Goal: Task Accomplishment & Management: Manage account settings

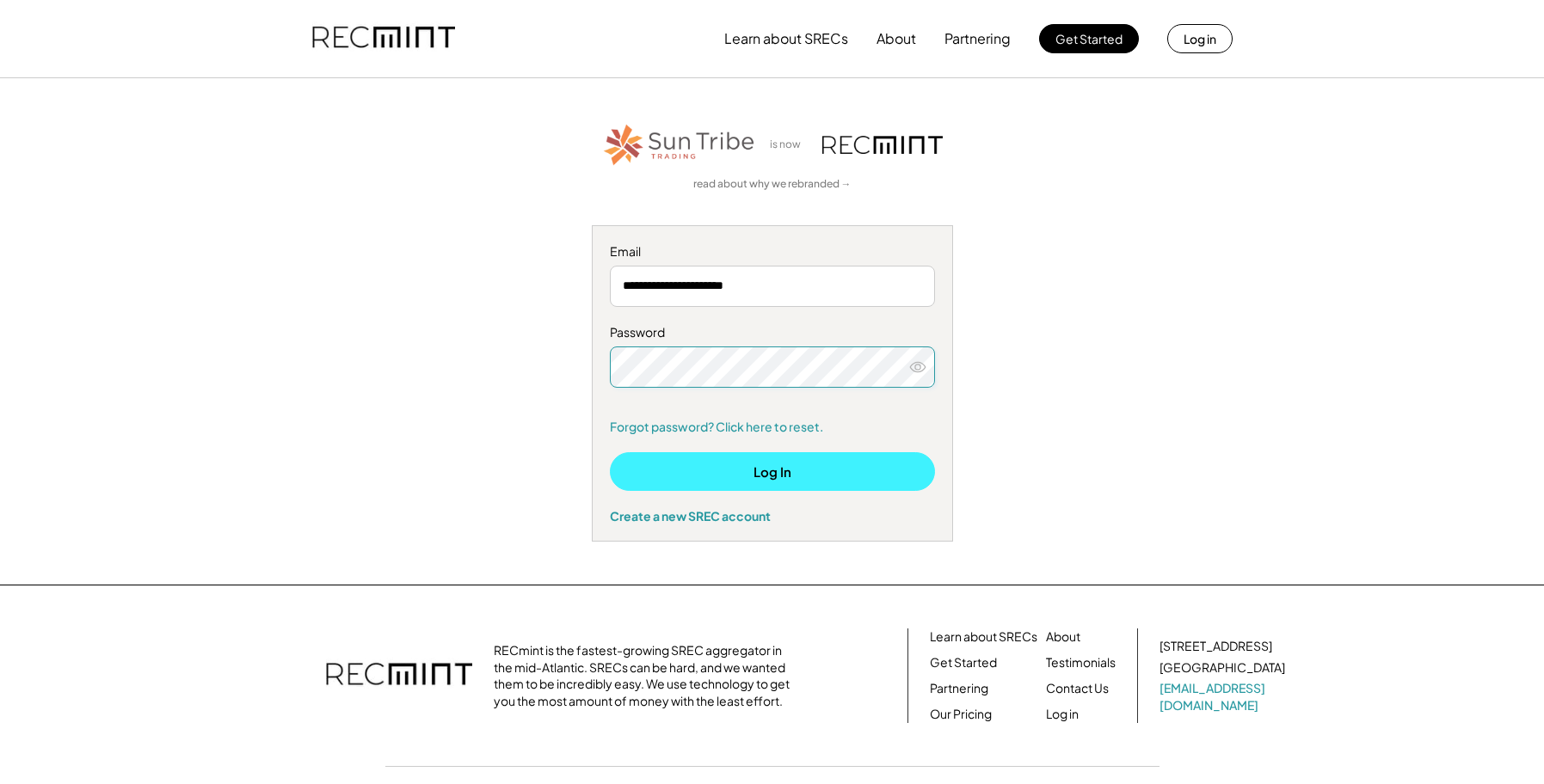
click at [766, 470] on button "Log In" at bounding box center [772, 472] width 325 height 39
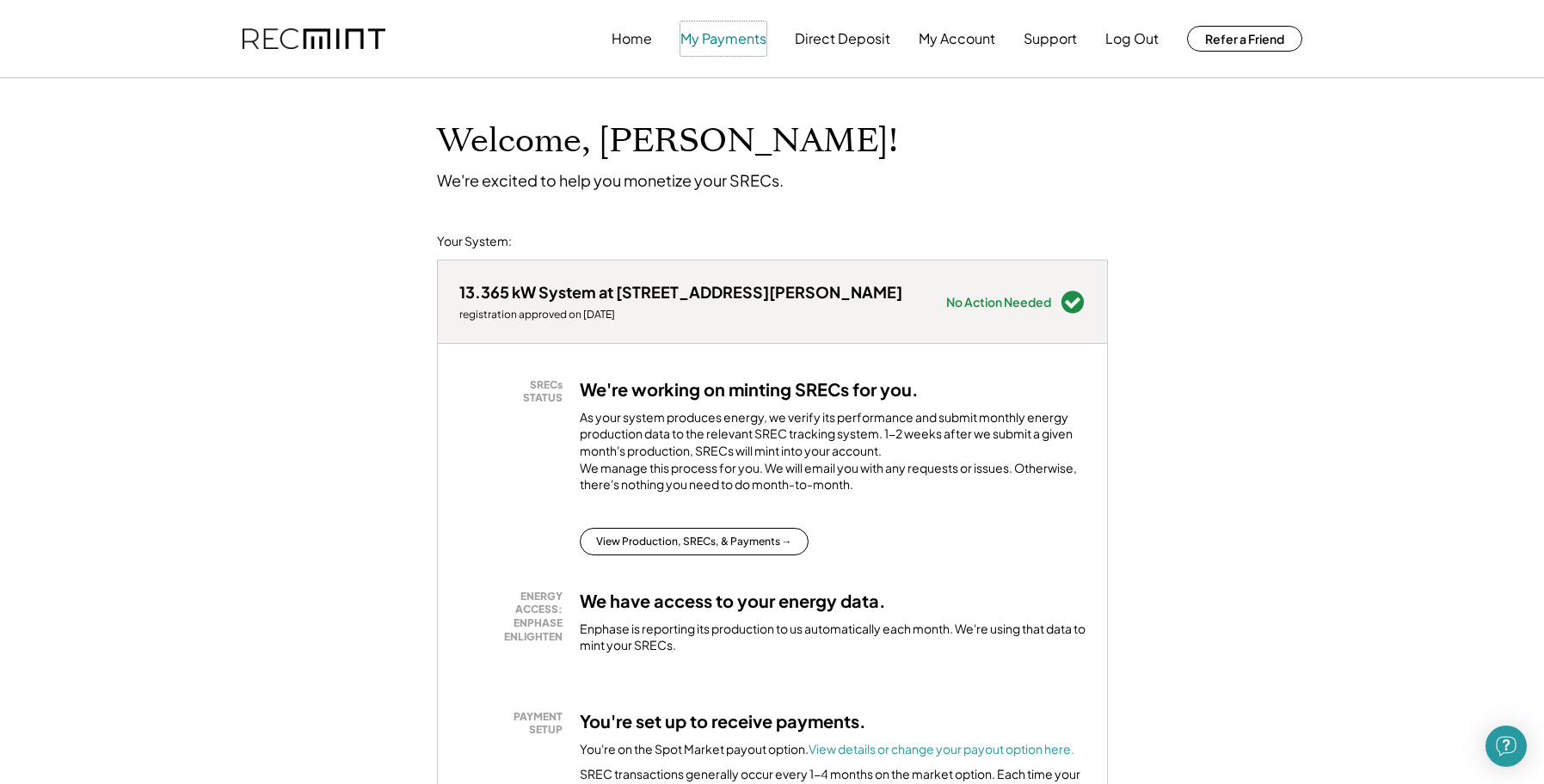
click at [724, 39] on button "My Payments" at bounding box center [723, 38] width 86 height 34
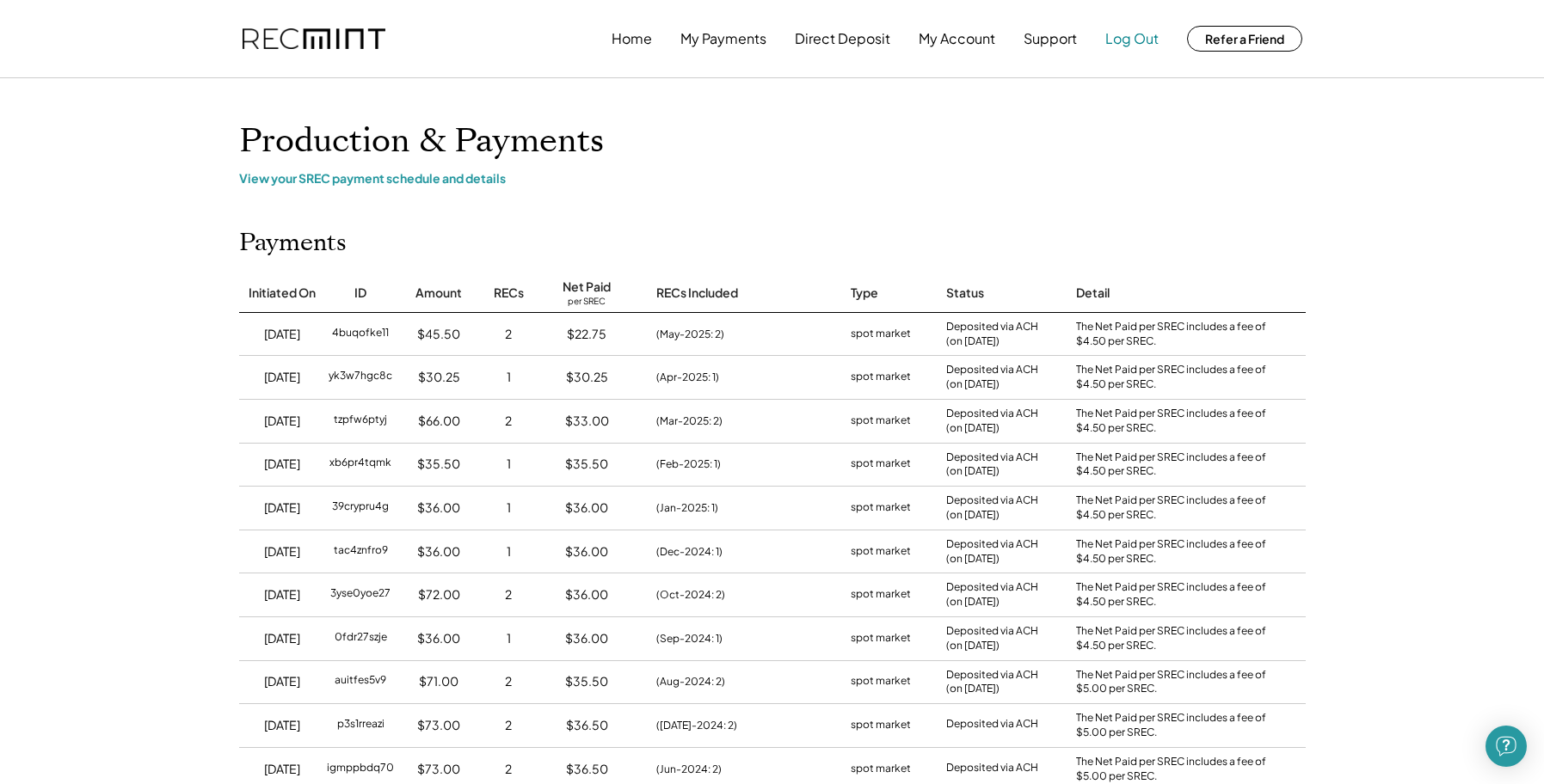
click at [1134, 39] on button "Log Out" at bounding box center [1132, 38] width 54 height 34
